Goal: Transaction & Acquisition: Purchase product/service

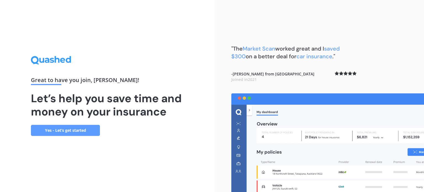
click at [66, 130] on link "Yes - Let’s get started" at bounding box center [65, 130] width 69 height 11
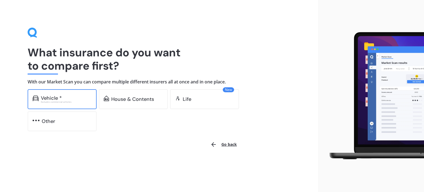
click at [50, 99] on div "Vehicle *" at bounding box center [51, 98] width 21 height 6
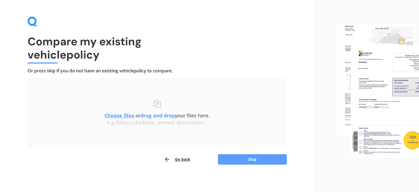
scroll to position [11, 0]
click at [250, 157] on button "Skip" at bounding box center [252, 159] width 69 height 10
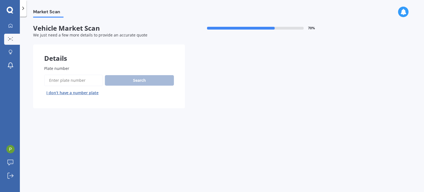
click at [63, 81] on input "Plate number" at bounding box center [73, 80] width 58 height 12
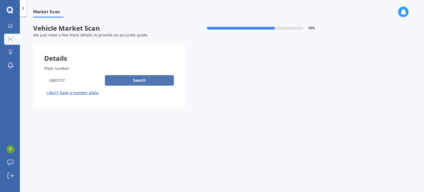
type input "GMD737"
click at [138, 81] on button "Search" at bounding box center [139, 80] width 69 height 10
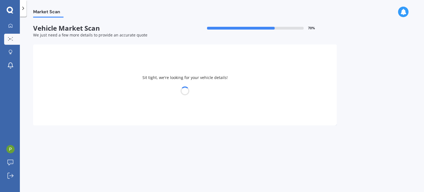
select select "LEXUS"
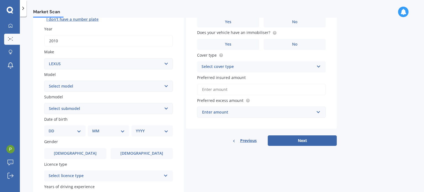
scroll to position [74, 0]
click at [166, 85] on select "Select model AS 460 CT 200 ES 300 ES 350 GS 250 GS 300 GS 350 GS 430 GS 450 GS …" at bounding box center [108, 85] width 129 height 11
select select "RX 450"
click at [44, 80] on select "Select model AS 460 CT 200 ES 300 ES 350 GS 250 GS 300 GS 350 GS 430 GS 450 GS …" at bounding box center [108, 85] width 129 height 11
click at [166, 109] on select "Select submodel h h F Sport H Hybrid 4WD" at bounding box center [108, 107] width 129 height 11
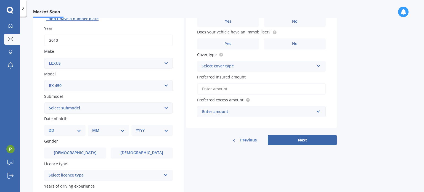
select select "H HYBRID 4WD"
click at [44, 102] on select "Select submodel h h F Sport H Hybrid 4WD" at bounding box center [108, 107] width 129 height 11
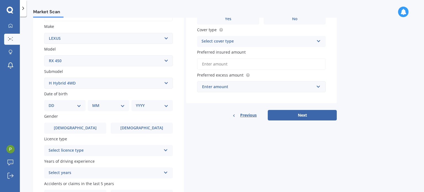
scroll to position [99, 0]
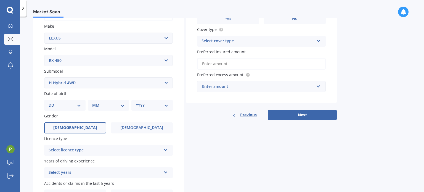
click at [76, 125] on span "[DEMOGRAPHIC_DATA]" at bounding box center [75, 127] width 44 height 5
click at [0, 0] on input "[DEMOGRAPHIC_DATA]" at bounding box center [0, 0] width 0 height 0
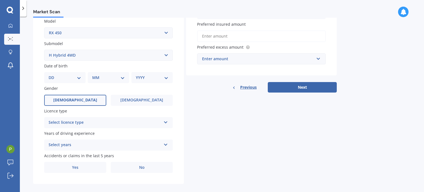
scroll to position [129, 0]
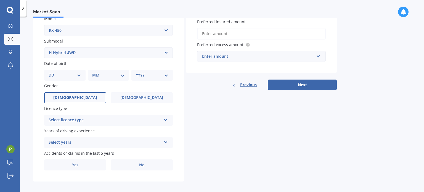
click at [165, 120] on icon at bounding box center [165, 119] width 5 height 4
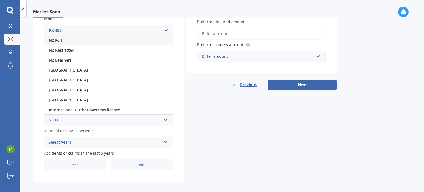
click at [78, 39] on div "NZ Full" at bounding box center [108, 40] width 128 height 10
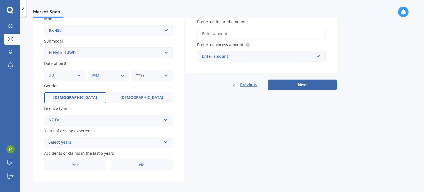
scroll to position [133, 0]
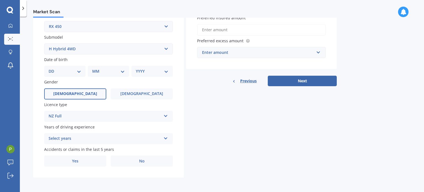
click at [165, 137] on icon at bounding box center [165, 137] width 5 height 4
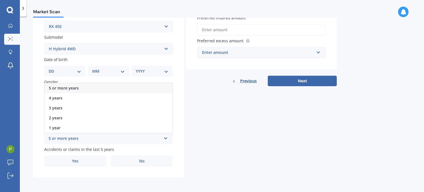
click at [84, 87] on div "5 or more years" at bounding box center [108, 88] width 128 height 10
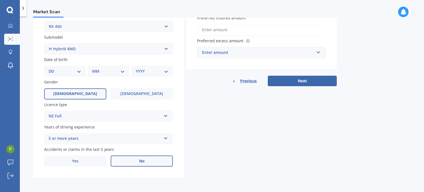
click at [145, 161] on label "No" at bounding box center [142, 160] width 62 height 11
click at [0, 0] on input "No" at bounding box center [0, 0] width 0 height 0
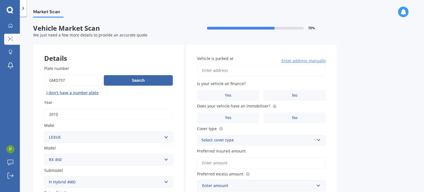
scroll to position [0, 0]
click at [215, 71] on input "Vehicle is parked at" at bounding box center [261, 71] width 129 height 12
type input "[STREET_ADDRESS][PERSON_NAME]"
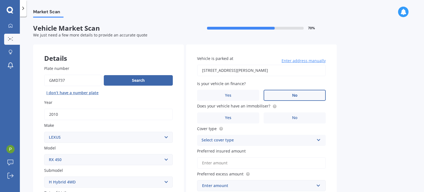
click at [294, 95] on span "No" at bounding box center [295, 95] width 6 height 5
click at [0, 0] on input "No" at bounding box center [0, 0] width 0 height 0
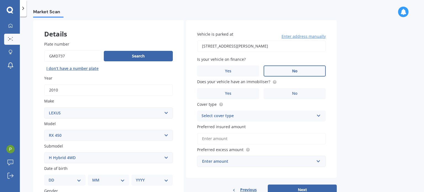
scroll to position [25, 0]
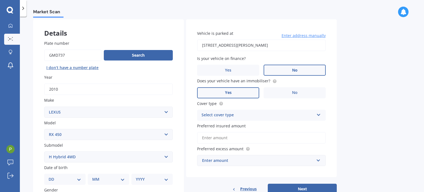
click at [232, 90] on label "Yes" at bounding box center [228, 92] width 62 height 11
click at [0, 0] on input "Yes" at bounding box center [0, 0] width 0 height 0
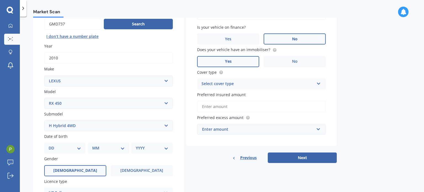
scroll to position [56, 0]
click at [318, 84] on icon at bounding box center [318, 83] width 5 height 4
click at [225, 94] on span "Comprehensive" at bounding box center [216, 94] width 29 height 5
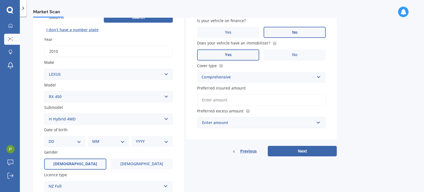
scroll to position [64, 0]
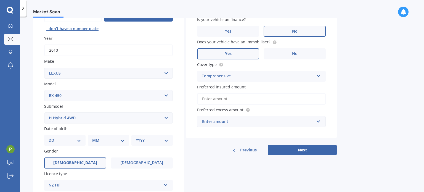
click at [229, 98] on input "Preferred insured amount" at bounding box center [261, 99] width 129 height 12
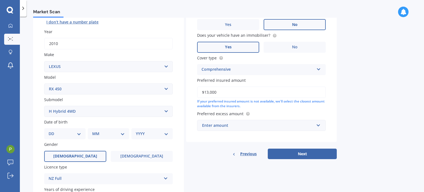
scroll to position [71, 0]
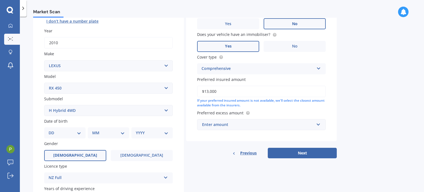
type input "$13,000"
click at [245, 124] on div "Enter amount" at bounding box center [258, 124] width 112 height 6
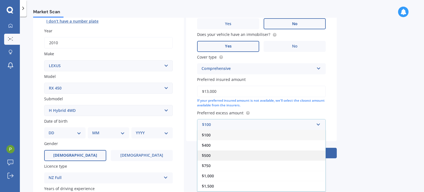
click at [223, 155] on div "$500" at bounding box center [261, 155] width 128 height 10
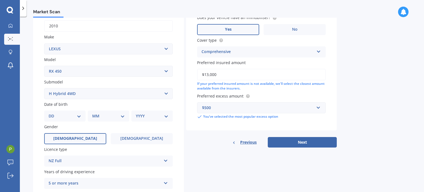
scroll to position [91, 0]
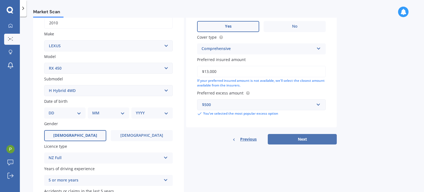
click at [302, 139] on button "Next" at bounding box center [302, 139] width 69 height 10
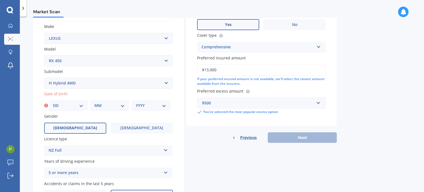
scroll to position [98, 0]
click at [80, 106] on select "DD 01 02 03 04 05 06 07 08 09 10 11 12 13 14 15 16 17 18 19 20 21 22 23 24 25 2…" at bounding box center [68, 106] width 30 height 6
select select "15"
click at [53, 103] on select "DD 01 02 03 04 05 06 07 08 09 10 11 12 13 14 15 16 17 18 19 20 21 22 23 24 25 2…" at bounding box center [68, 106] width 30 height 6
click at [124, 103] on select "MM 01 02 03 04 05 06 07 08 09 10 11 12" at bounding box center [109, 106] width 30 height 6
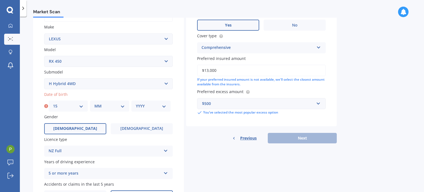
select select "06"
click at [94, 103] on select "MM 01 02 03 04 05 06 07 08 09 10 11 12" at bounding box center [109, 106] width 30 height 6
click at [165, 105] on select "YYYY 2025 2024 2023 2022 2021 2020 2019 2018 2017 2016 2015 2014 2013 2012 2011…" at bounding box center [151, 106] width 30 height 6
select select "1962"
click at [136, 103] on select "YYYY 2025 2024 2023 2022 2021 2020 2019 2018 2017 2016 2015 2014 2013 2012 2011…" at bounding box center [151, 106] width 30 height 6
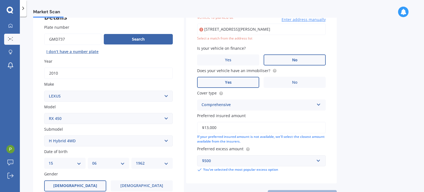
scroll to position [41, 0]
click at [288, 29] on input "[STREET_ADDRESS][PERSON_NAME]" at bounding box center [261, 30] width 129 height 12
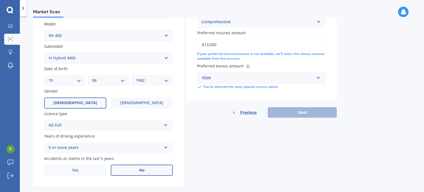
scroll to position [133, 0]
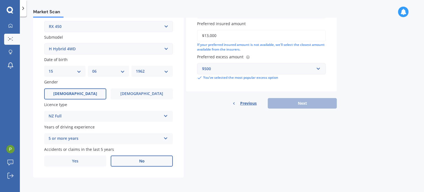
click at [297, 104] on div "Previous Next" at bounding box center [261, 103] width 151 height 10
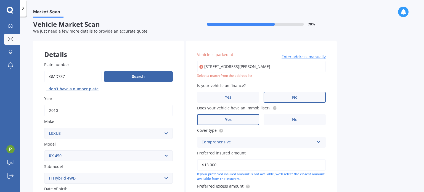
scroll to position [3, 0]
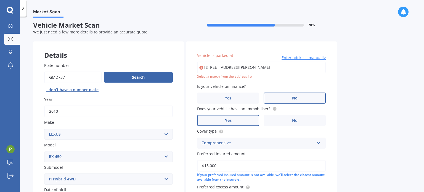
click at [223, 68] on input "[STREET_ADDRESS][PERSON_NAME]" at bounding box center [261, 68] width 129 height 12
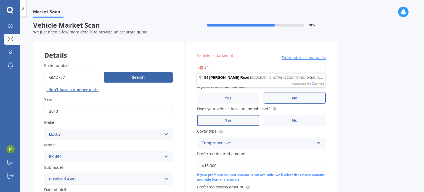
type input "5"
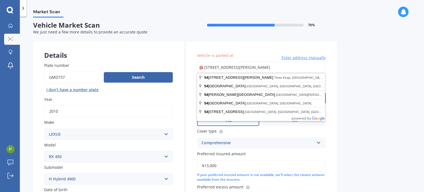
click at [290, 68] on input "[STREET_ADDRESS][PERSON_NAME]" at bounding box center [261, 68] width 129 height 12
click at [263, 68] on input "[STREET_ADDRESS][PERSON_NAME]" at bounding box center [261, 68] width 129 height 12
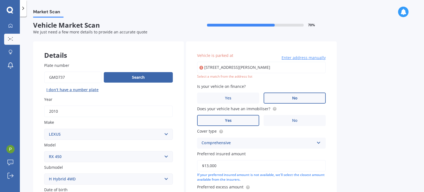
type input "[STREET_ADDRESS][PERSON_NAME]"
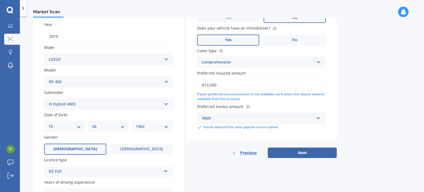
scroll to position [81, 0]
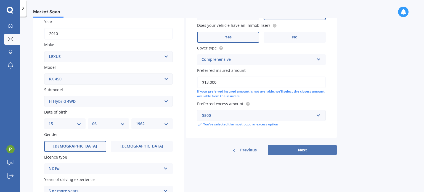
click at [300, 150] on button "Next" at bounding box center [302, 150] width 69 height 10
select select "15"
select select "06"
select select "1962"
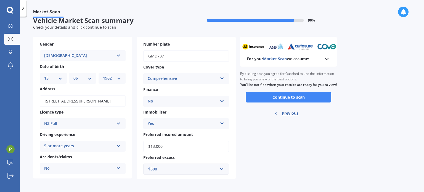
scroll to position [9, 0]
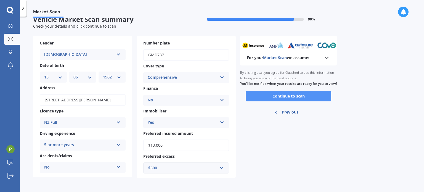
click at [286, 100] on button "Continue to scan" at bounding box center [287, 96] width 85 height 10
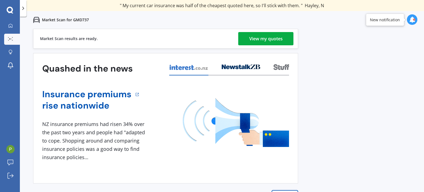
click at [266, 38] on div "View my quotes" at bounding box center [265, 38] width 33 height 13
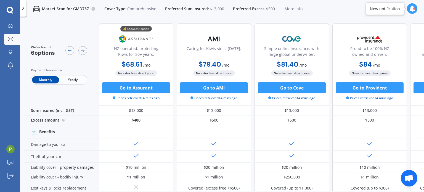
click at [68, 79] on span "Yearly" at bounding box center [72, 79] width 27 height 7
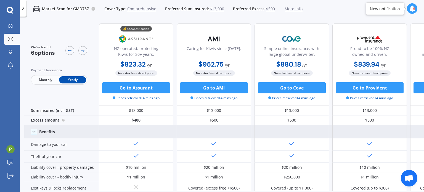
drag, startPoint x: 274, startPoint y: 100, endPoint x: 34, endPoint y: 132, distance: 242.3
click at [34, 132] on icon at bounding box center [34, 132] width 6 height 6
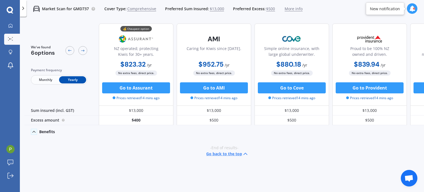
click at [34, 132] on icon at bounding box center [34, 132] width 6 height 6
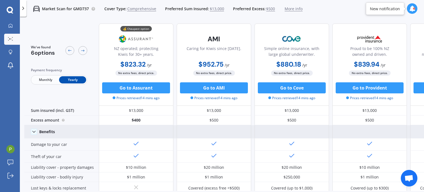
click at [411, 9] on icon at bounding box center [412, 9] width 6 height 6
click at [8, 27] on icon at bounding box center [10, 25] width 4 height 4
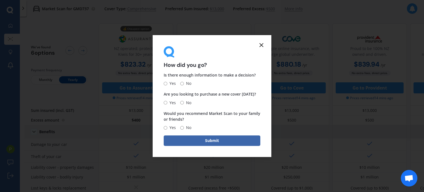
click at [165, 84] on input "Yes" at bounding box center [166, 84] width 4 height 4
radio input "true"
click at [184, 102] on span "No" at bounding box center [187, 102] width 7 height 7
click at [184, 102] on input "No" at bounding box center [182, 103] width 4 height 4
radio input "true"
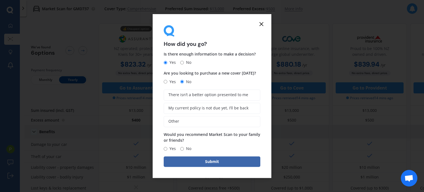
click at [166, 148] on input "Yes" at bounding box center [166, 149] width 4 height 4
radio input "true"
click at [212, 161] on button "Submit" at bounding box center [212, 161] width 97 height 10
click at [194, 110] on span "My current policy is not due yet, I’ll be back" at bounding box center [214, 108] width 80 height 5
click at [0, 0] on input "My current policy is not due yet, I’ll be back" at bounding box center [0, 0] width 0 height 0
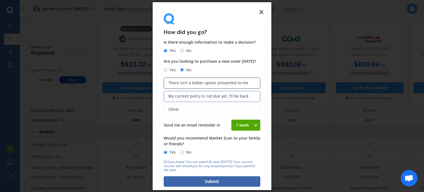
click at [175, 84] on span "There isn’t a better option presented to me" at bounding box center [208, 83] width 80 height 5
click at [0, 0] on input "There isn’t a better option presented to me" at bounding box center [0, 0] width 0 height 0
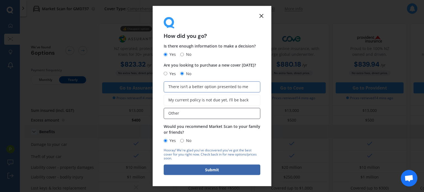
click at [179, 114] on label "Other" at bounding box center [212, 113] width 97 height 11
click at [0, 0] on input "Other" at bounding box center [0, 0] width 0 height 0
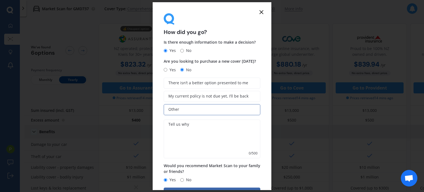
scroll to position [19, 0]
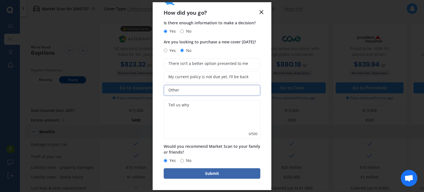
click at [194, 109] on textarea at bounding box center [212, 119] width 97 height 39
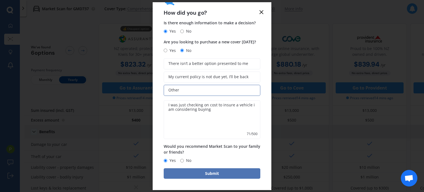
type textarea "I was just checking on cost to insure a vehicle i am considering buying"
click at [212, 174] on button "Submit" at bounding box center [212, 173] width 97 height 10
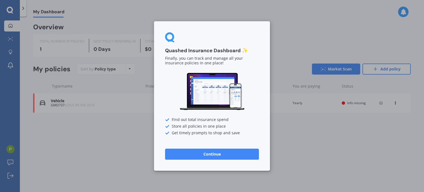
click at [204, 154] on button "Continue" at bounding box center [212, 153] width 94 height 11
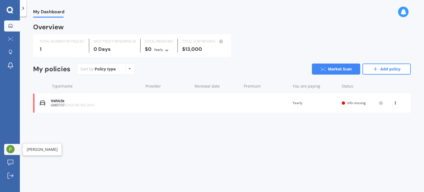
click at [11, 149] on img at bounding box center [10, 149] width 8 height 8
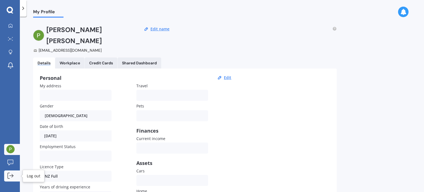
click at [13, 176] on icon at bounding box center [10, 175] width 6 height 6
